Goal: Register for event/course

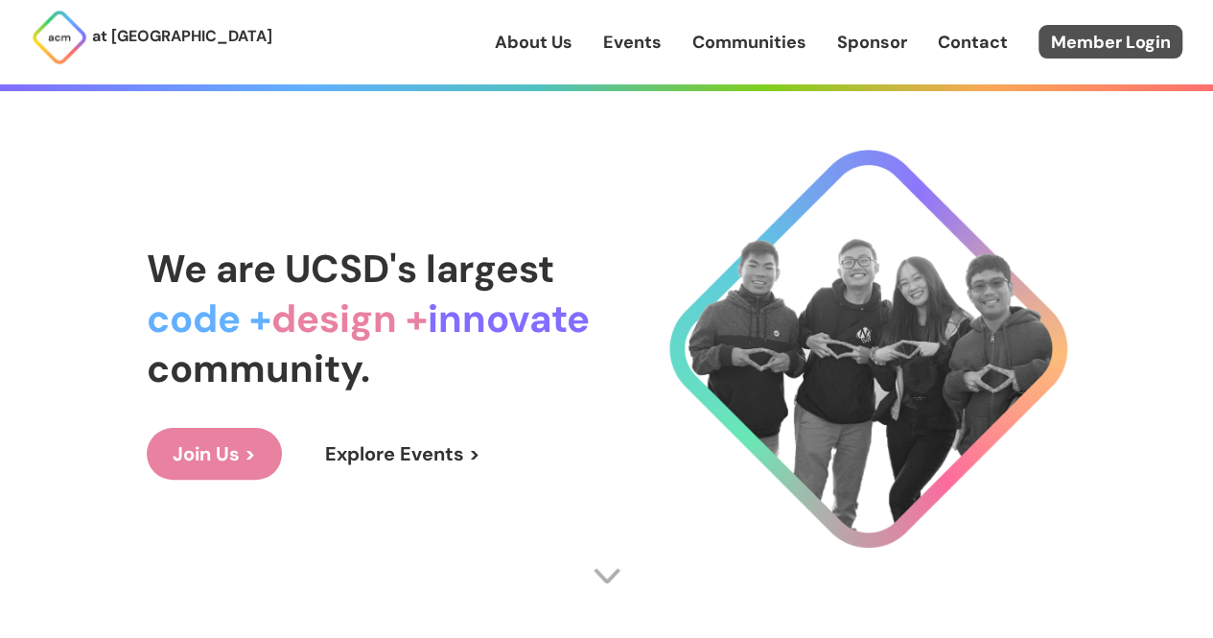
click at [1076, 41] on link "Member Login" at bounding box center [1111, 42] width 144 height 34
click at [616, 34] on link "Events" at bounding box center [632, 42] width 58 height 25
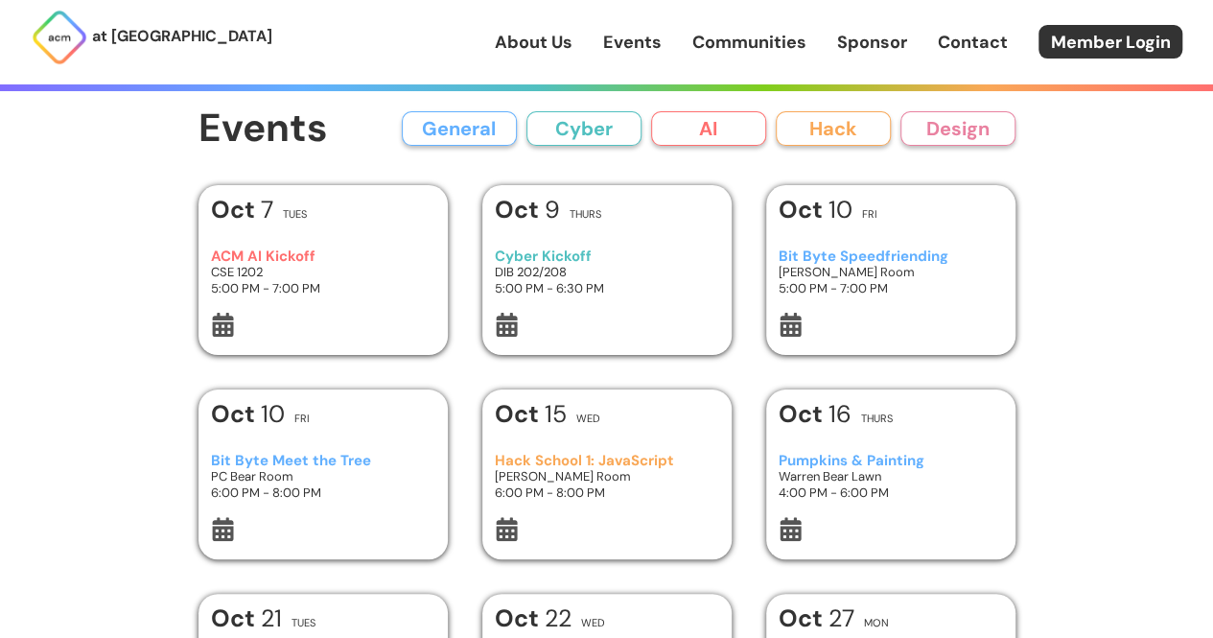
click at [631, 37] on link "Events" at bounding box center [632, 42] width 58 height 25
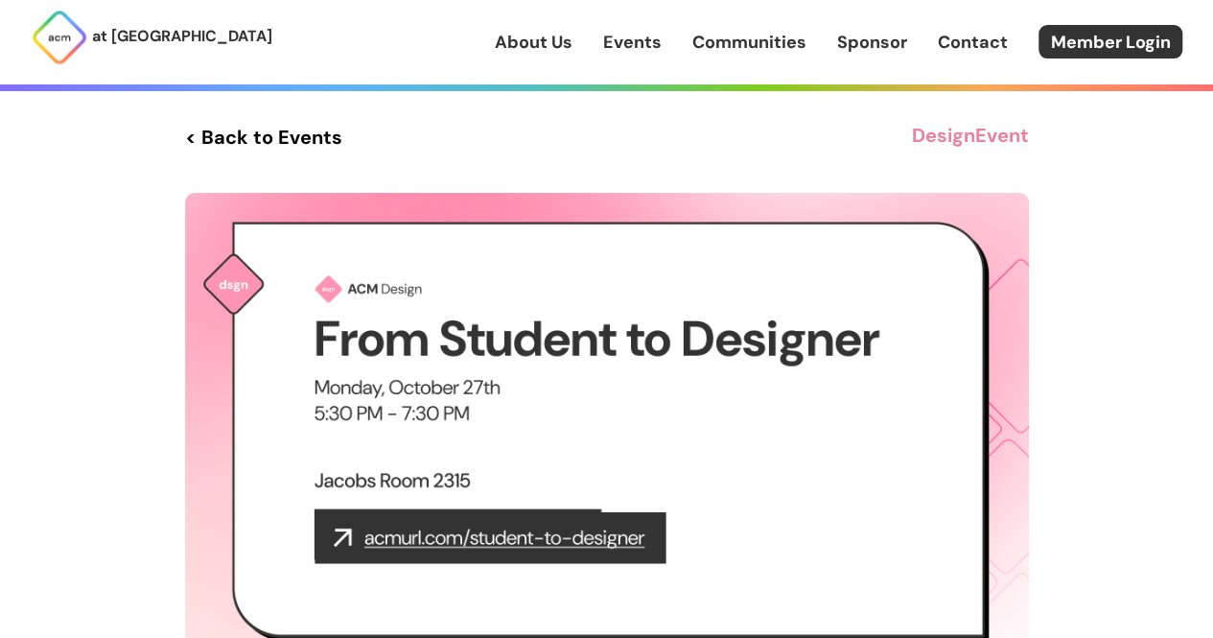
click at [284, 138] on link "< Back to Events" at bounding box center [263, 137] width 157 height 35
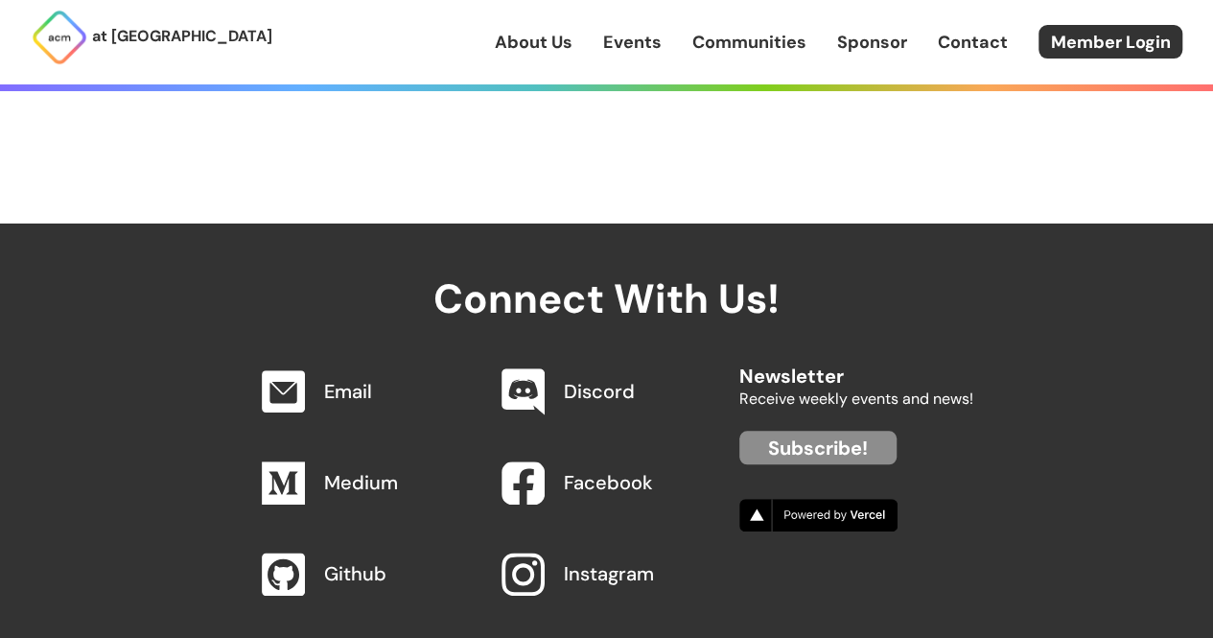
scroll to position [994, 0]
